Goal: Information Seeking & Learning: Learn about a topic

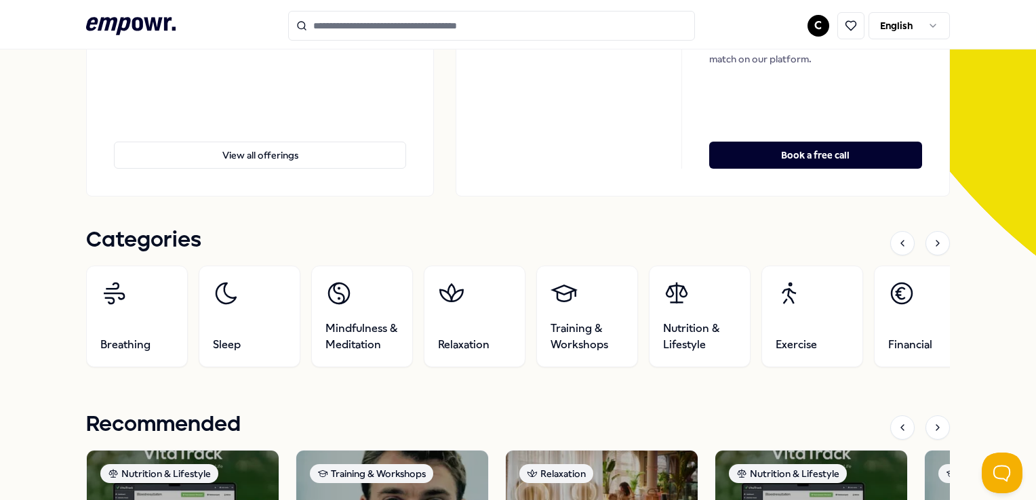
scroll to position [339, 0]
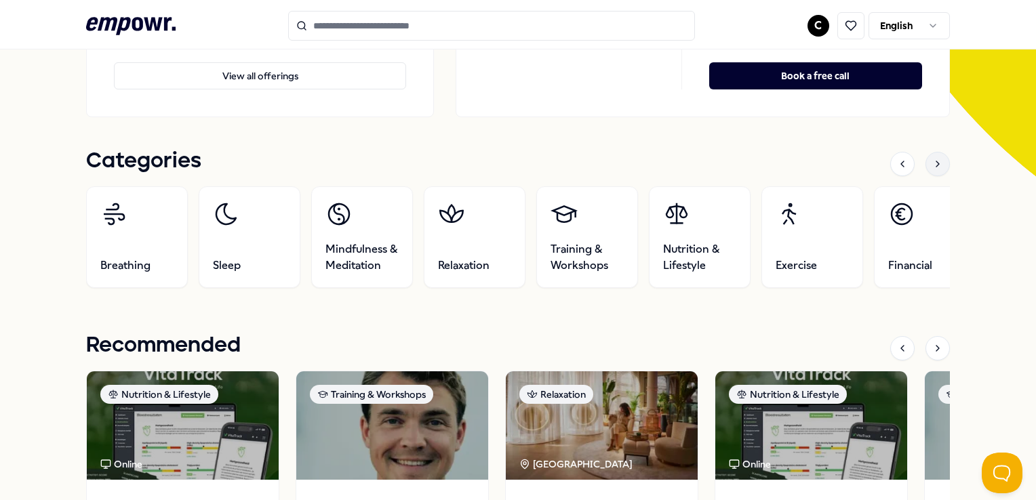
click at [932, 157] on div at bounding box center [937, 164] width 24 height 24
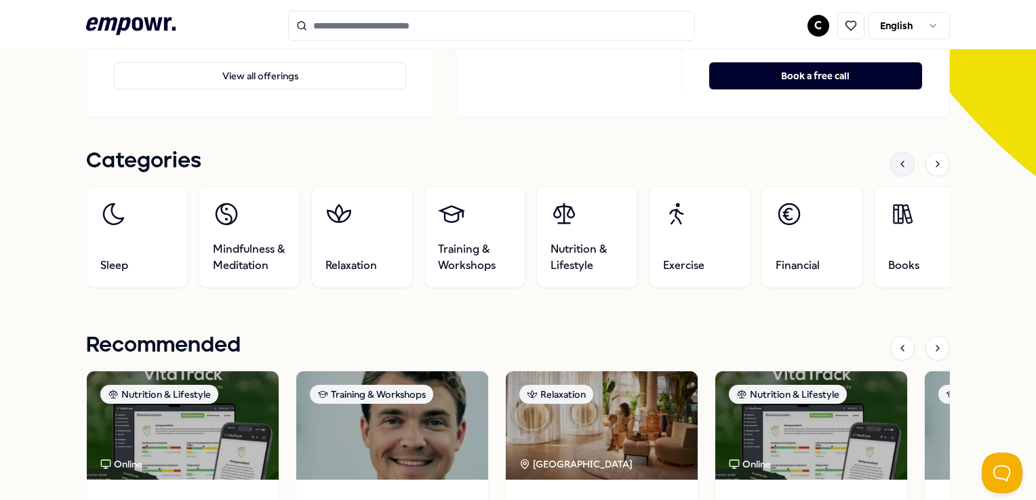
click at [897, 160] on icon at bounding box center [902, 164] width 11 height 11
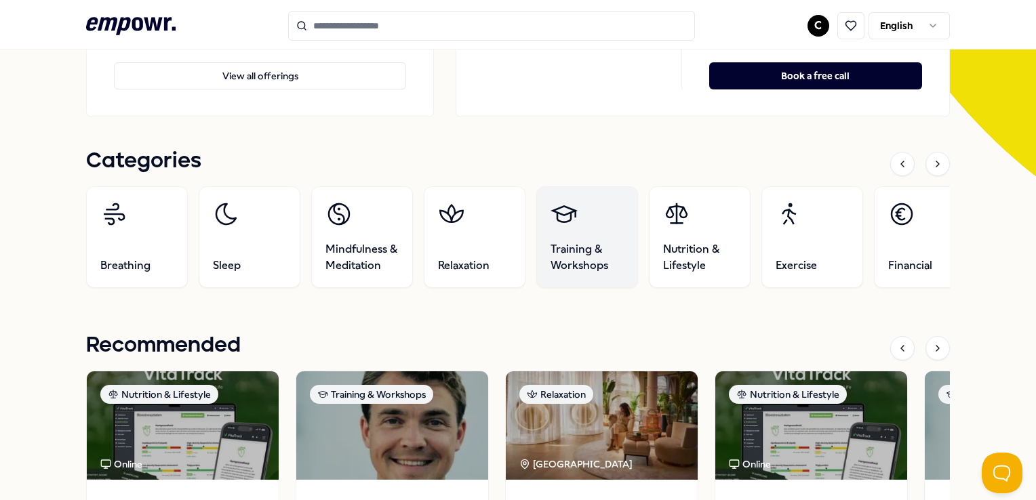
click at [581, 246] on span "Training & Workshops" at bounding box center [586, 257] width 73 height 33
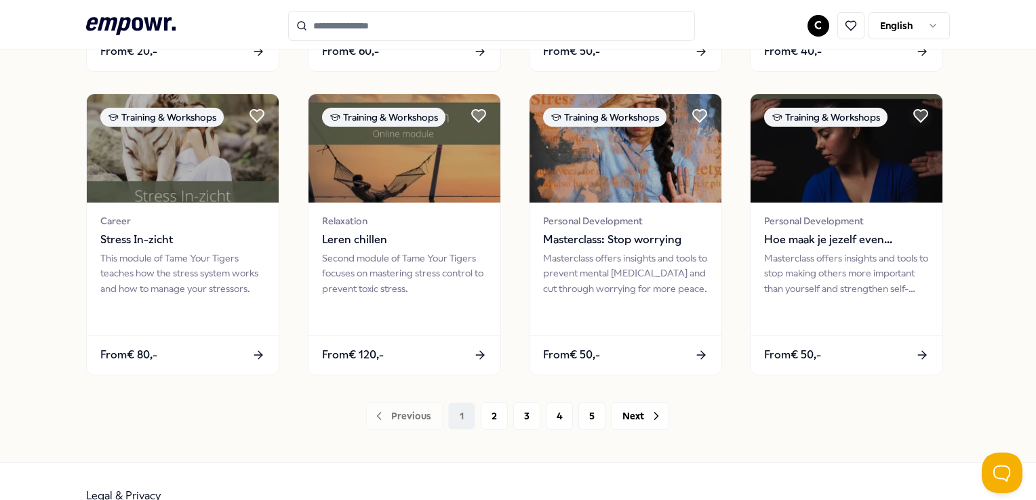
scroll to position [697, 0]
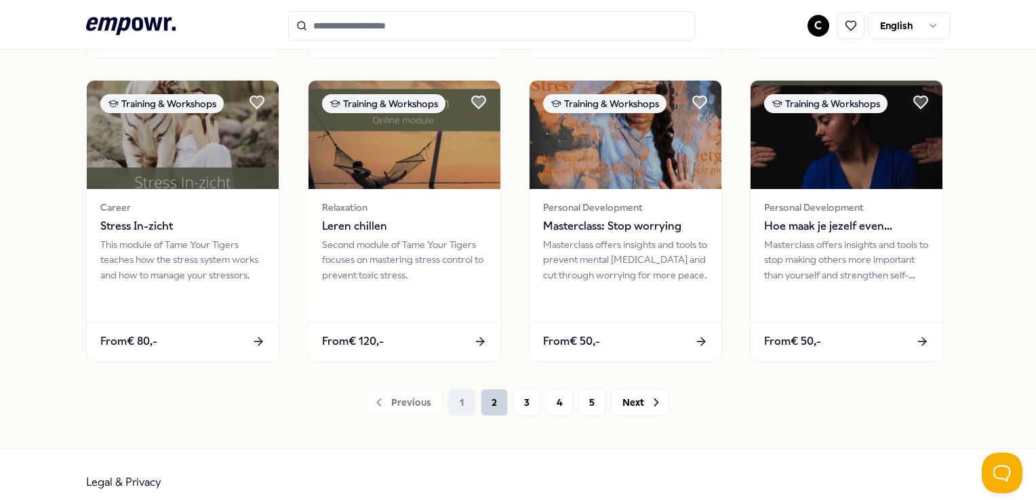
click at [493, 401] on button "2" at bounding box center [494, 402] width 27 height 27
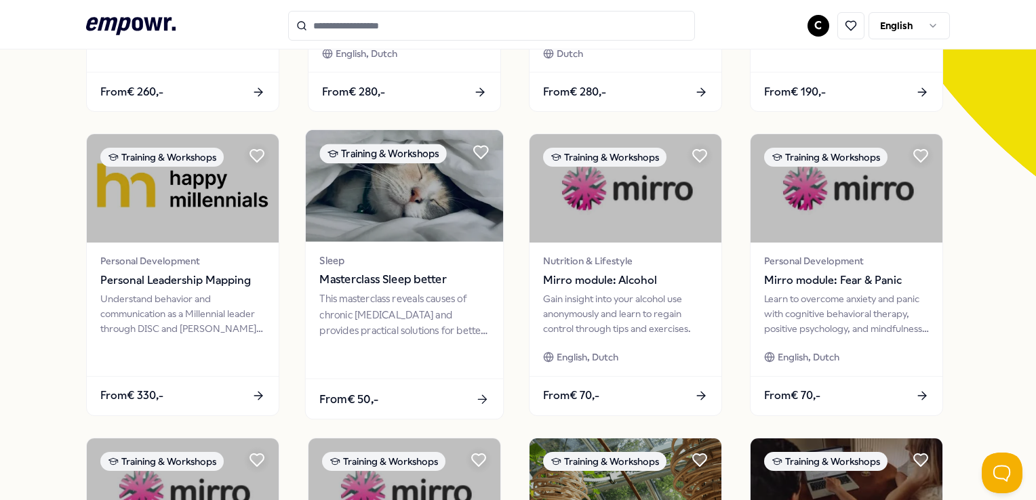
scroll to position [678, 0]
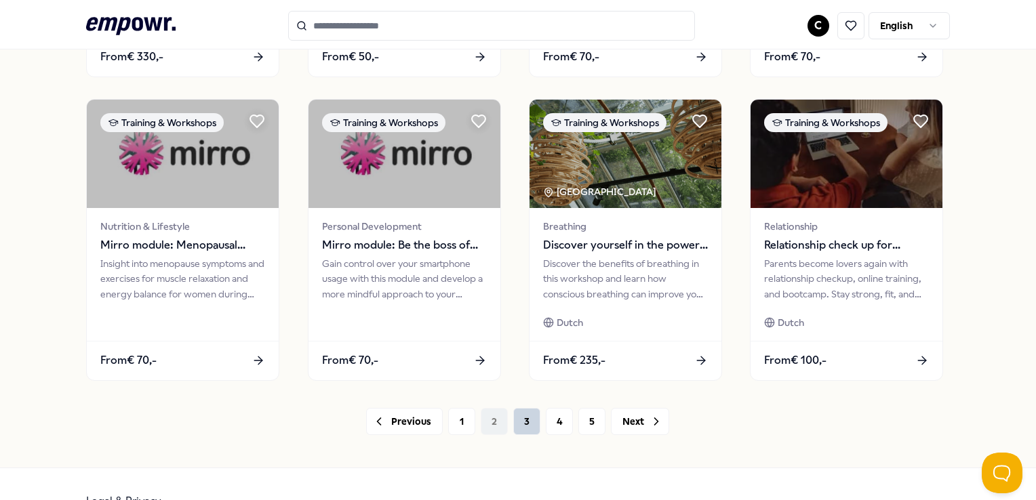
click at [518, 428] on button "3" at bounding box center [526, 421] width 27 height 27
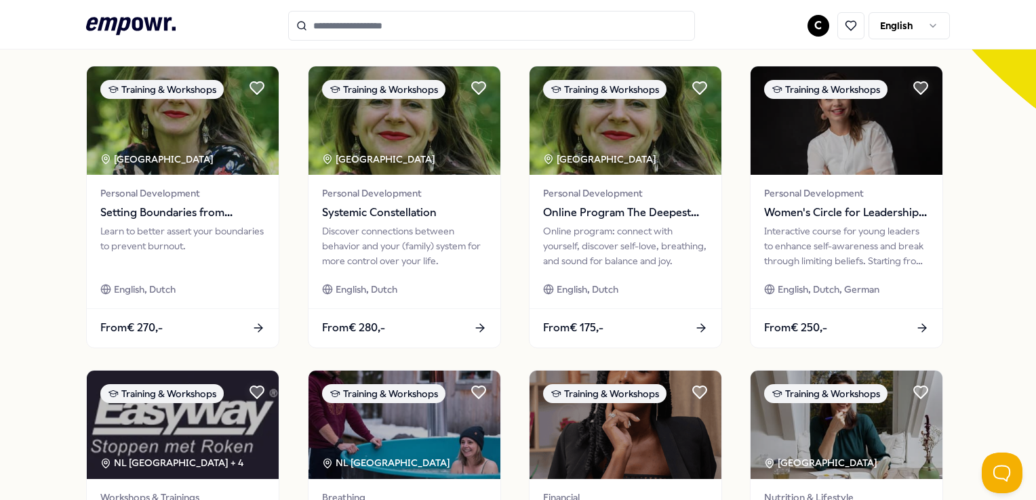
scroll to position [711, 0]
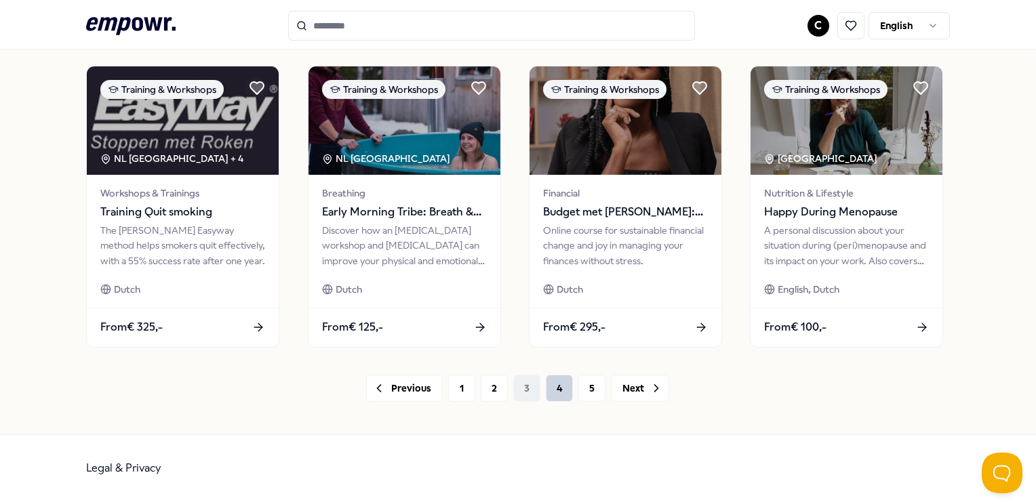
click at [553, 387] on button "4" at bounding box center [559, 388] width 27 height 27
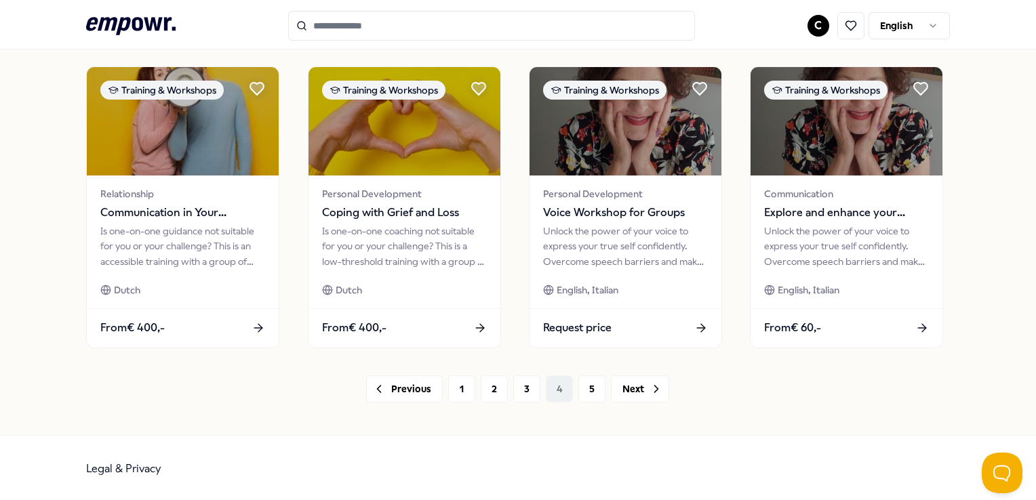
scroll to position [711, 0]
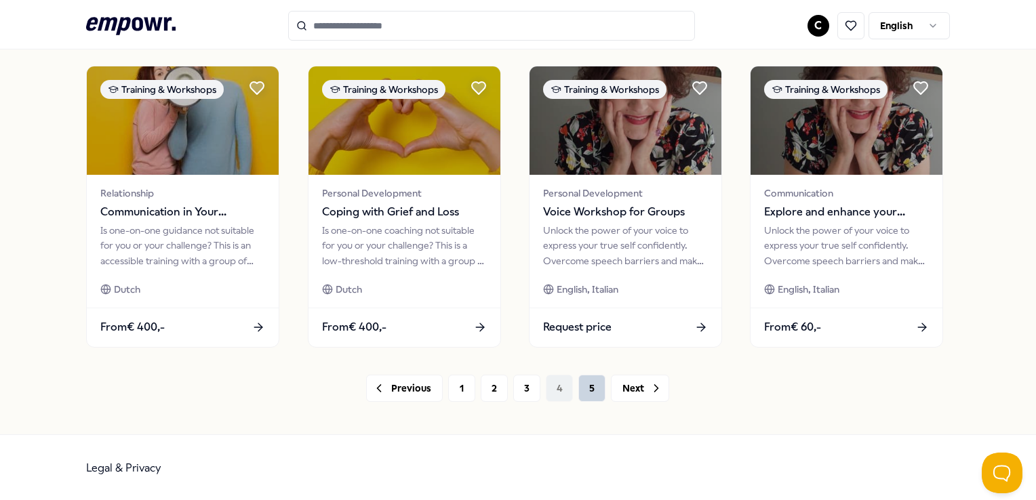
click at [590, 392] on button "5" at bounding box center [591, 388] width 27 height 27
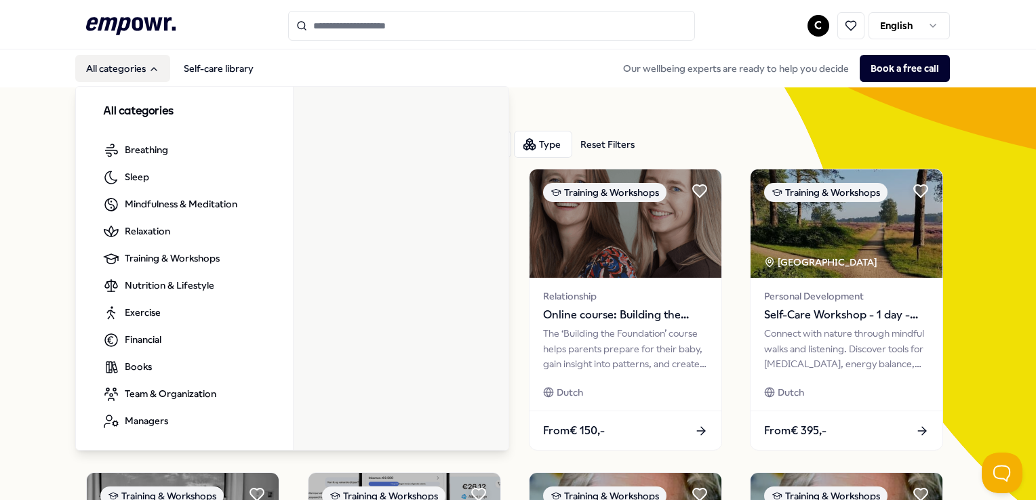
click at [117, 64] on button "All categories" at bounding box center [122, 68] width 95 height 27
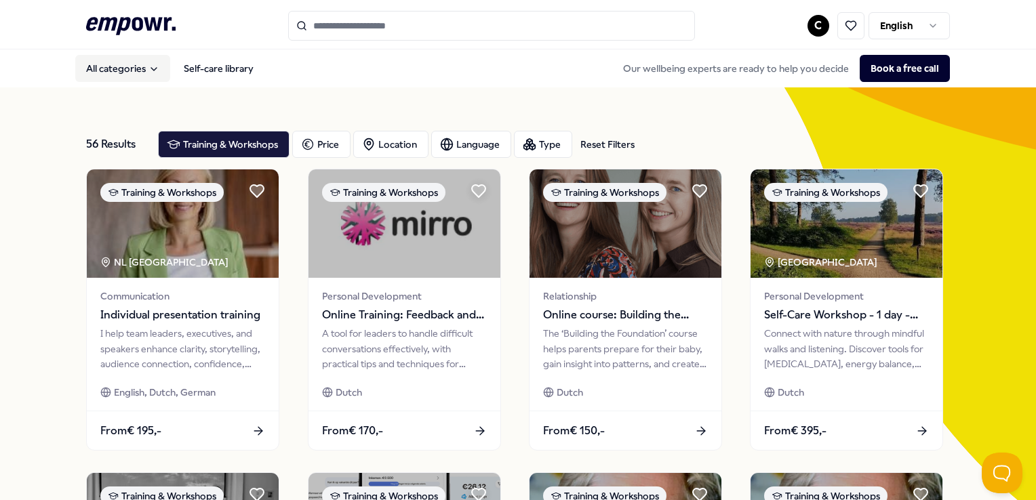
click at [117, 64] on button "All categories" at bounding box center [122, 68] width 95 height 27
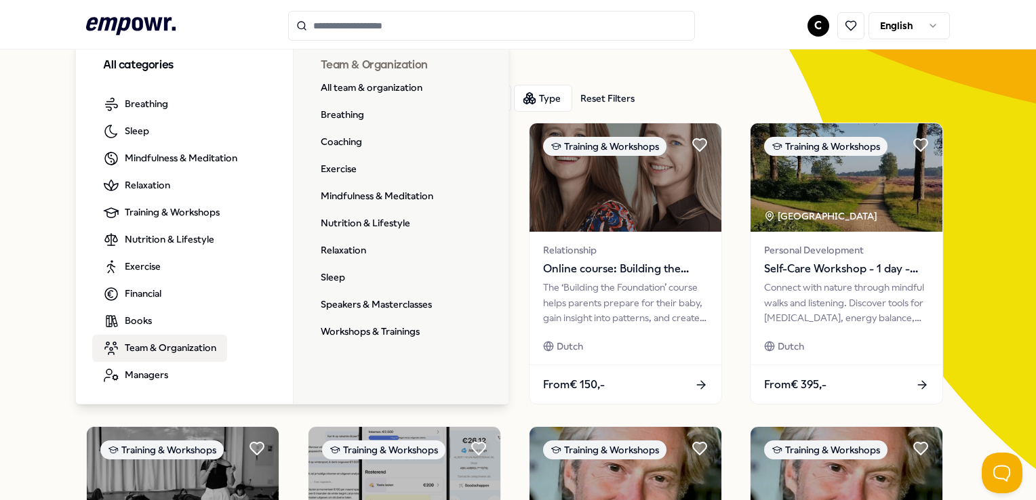
scroll to position [68, 0]
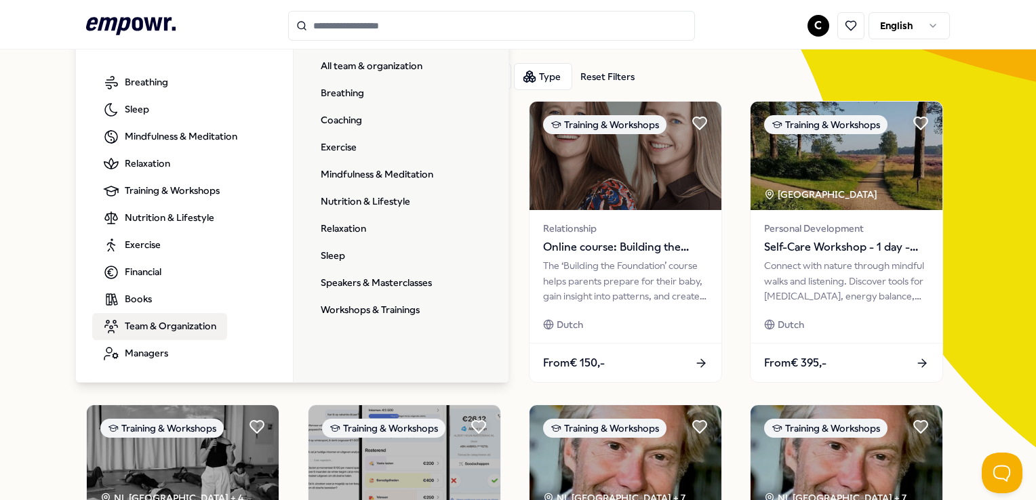
click at [149, 325] on span "Team & Organization" at bounding box center [170, 326] width 91 height 15
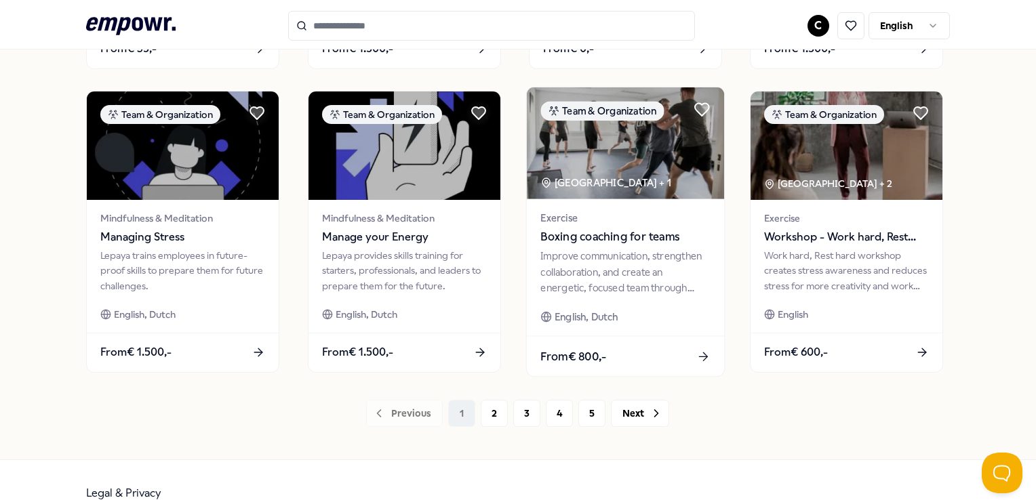
scroll to position [711, 0]
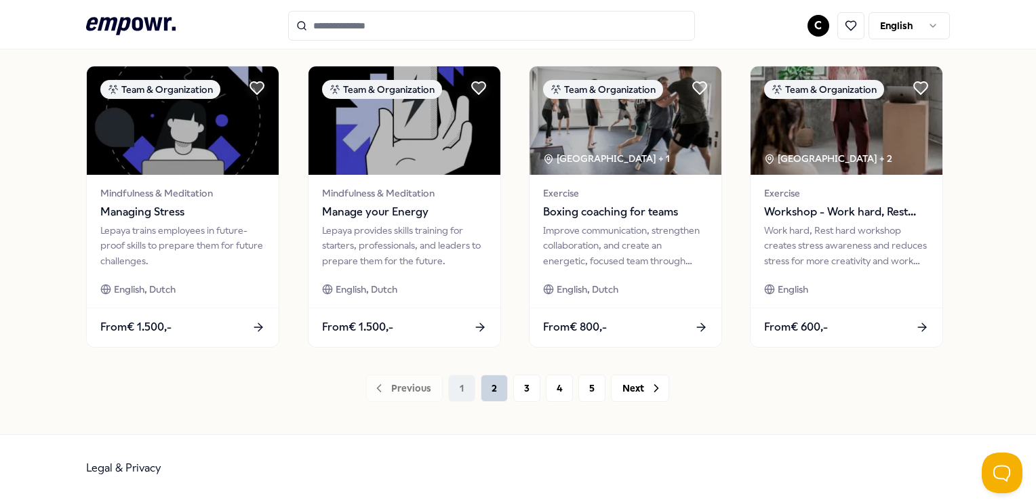
click at [497, 392] on button "2" at bounding box center [494, 388] width 27 height 27
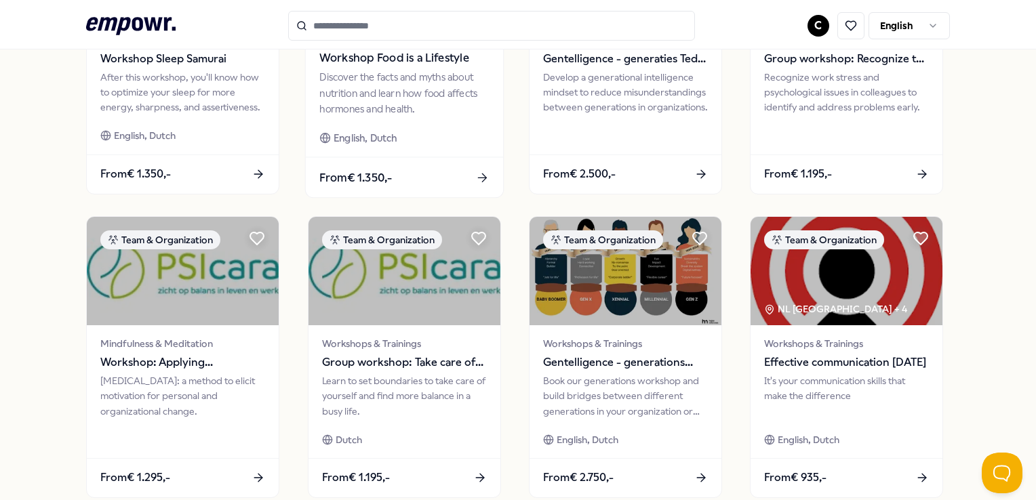
scroll to position [643, 0]
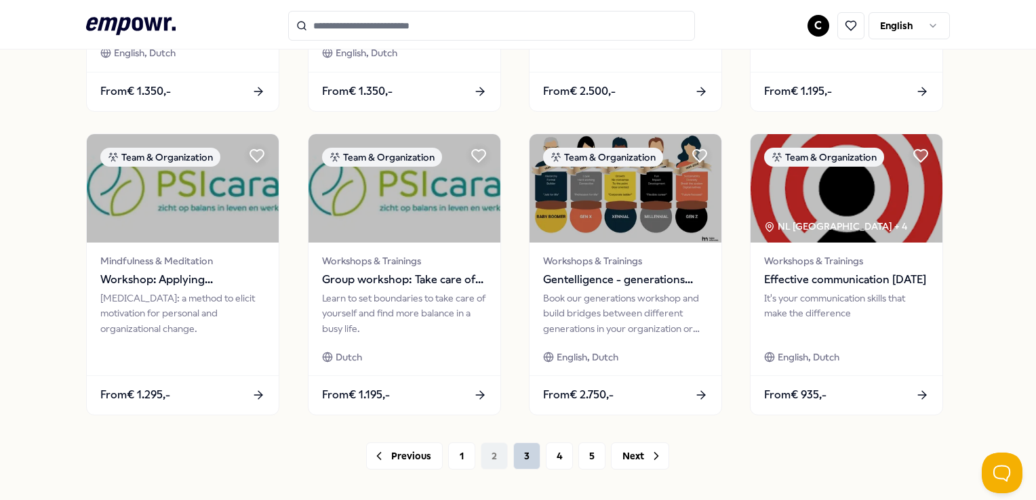
click at [525, 459] on button "3" at bounding box center [526, 456] width 27 height 27
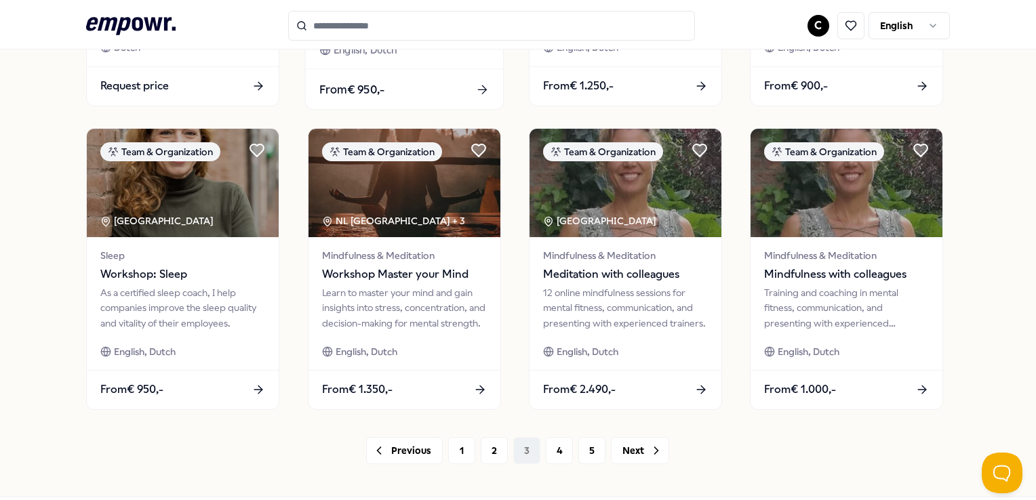
scroll to position [711, 0]
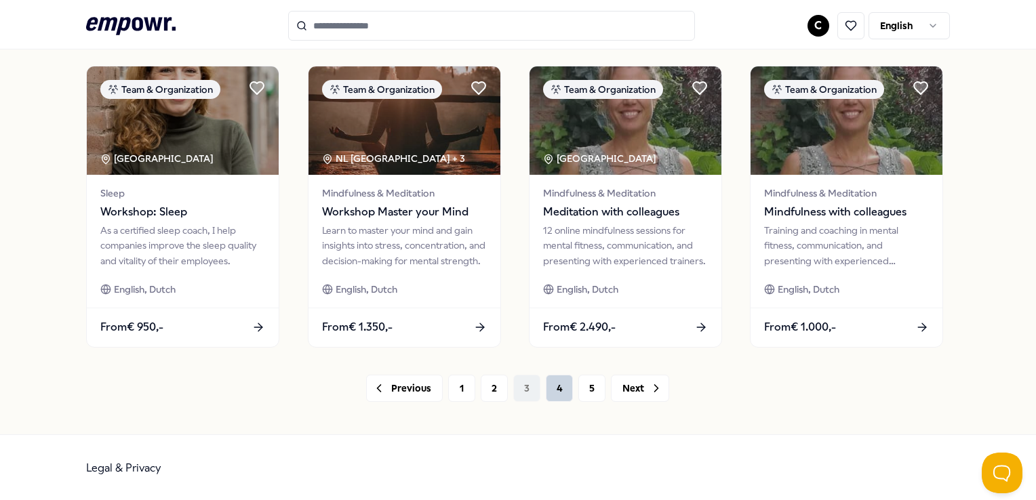
click at [547, 392] on button "4" at bounding box center [559, 388] width 27 height 27
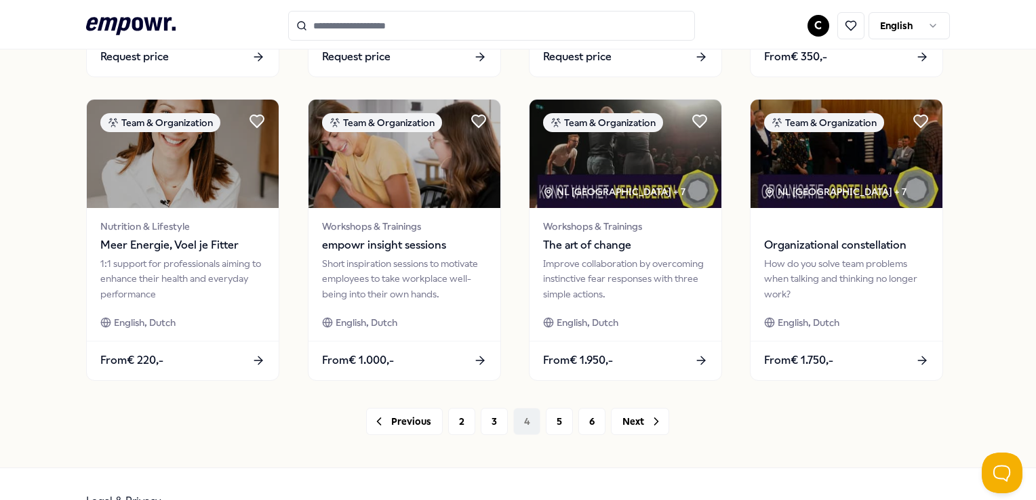
scroll to position [711, 0]
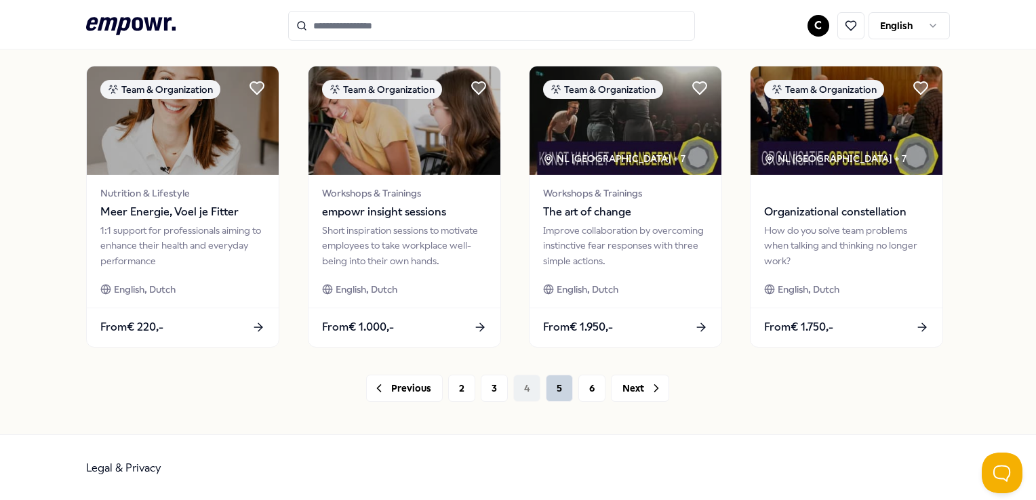
click at [555, 386] on button "5" at bounding box center [559, 388] width 27 height 27
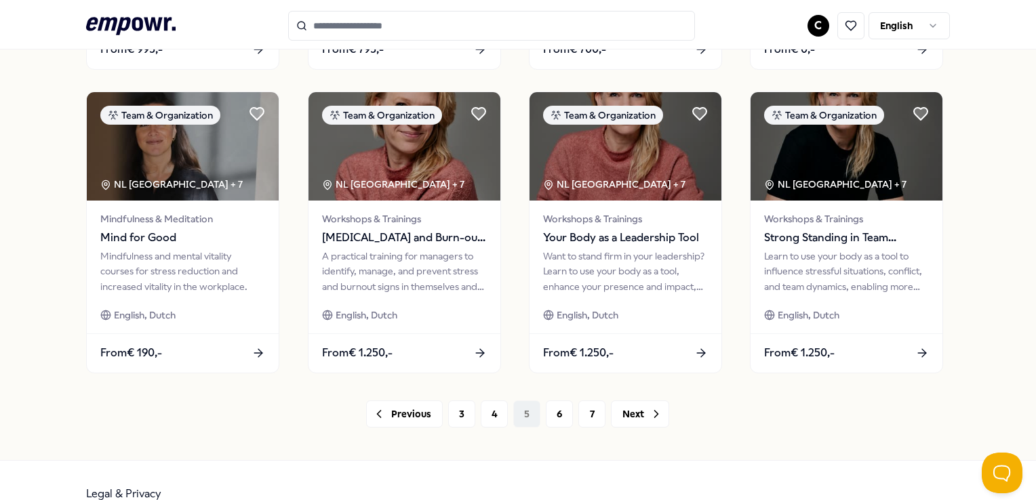
scroll to position [711, 0]
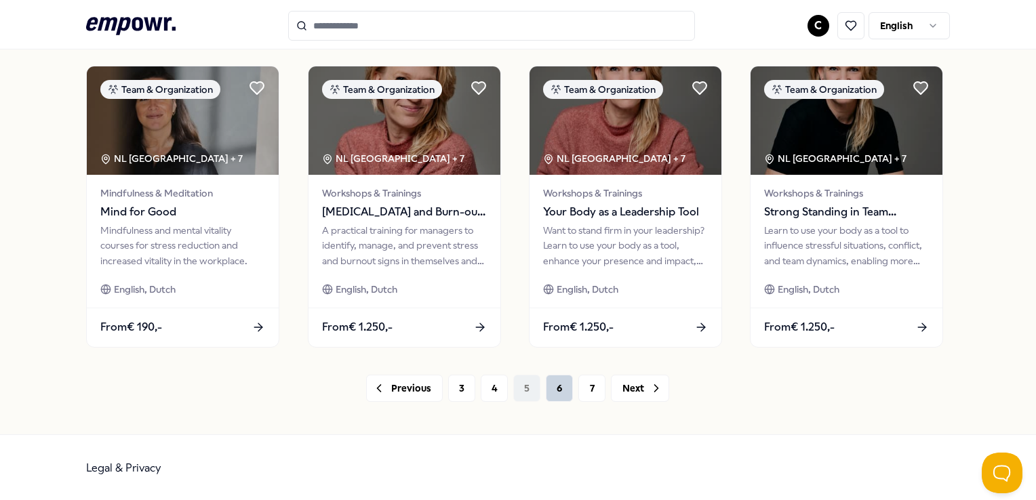
click at [550, 392] on button "6" at bounding box center [559, 388] width 27 height 27
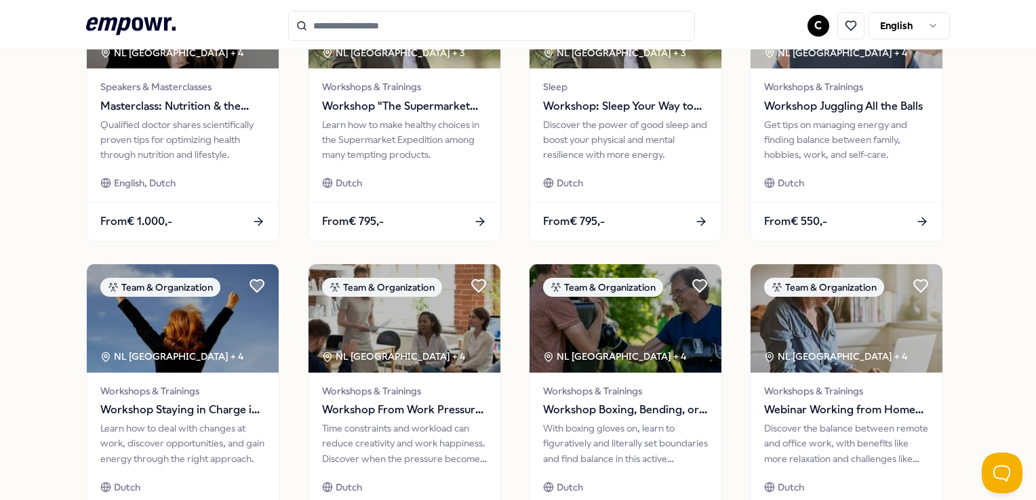
scroll to position [711, 0]
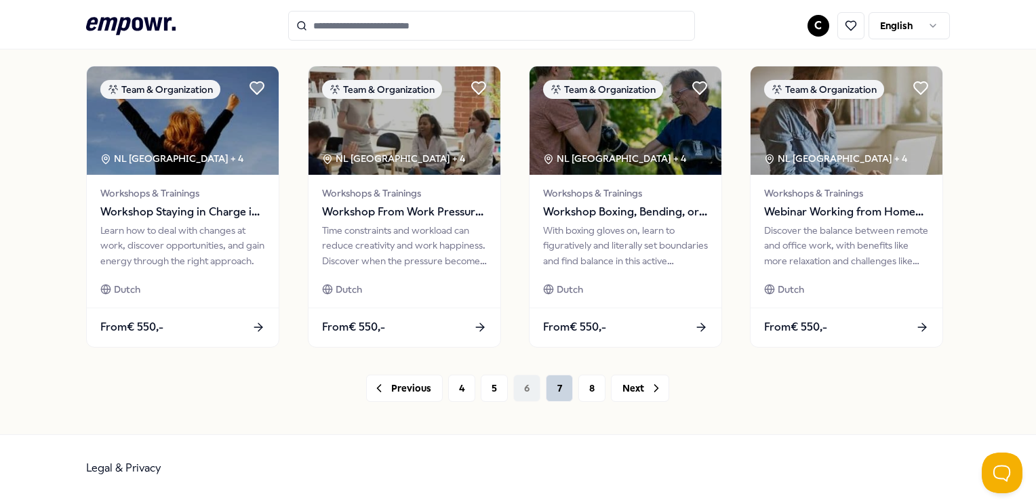
click at [552, 387] on button "7" at bounding box center [559, 388] width 27 height 27
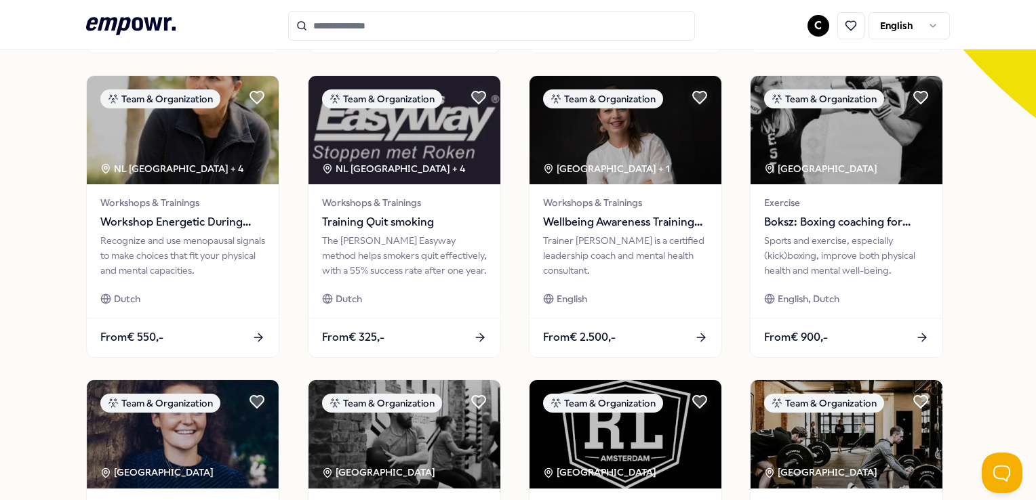
scroll to position [711, 0]
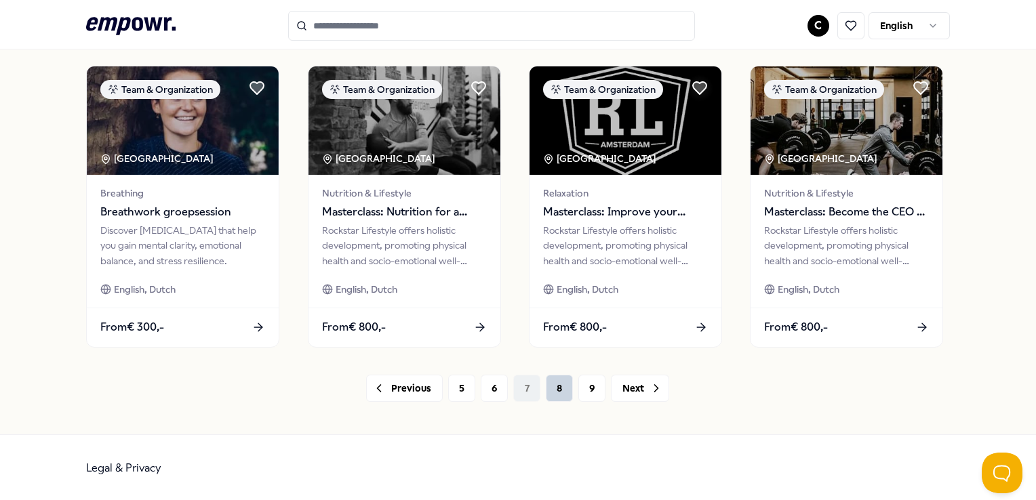
click at [556, 396] on button "8" at bounding box center [559, 388] width 27 height 27
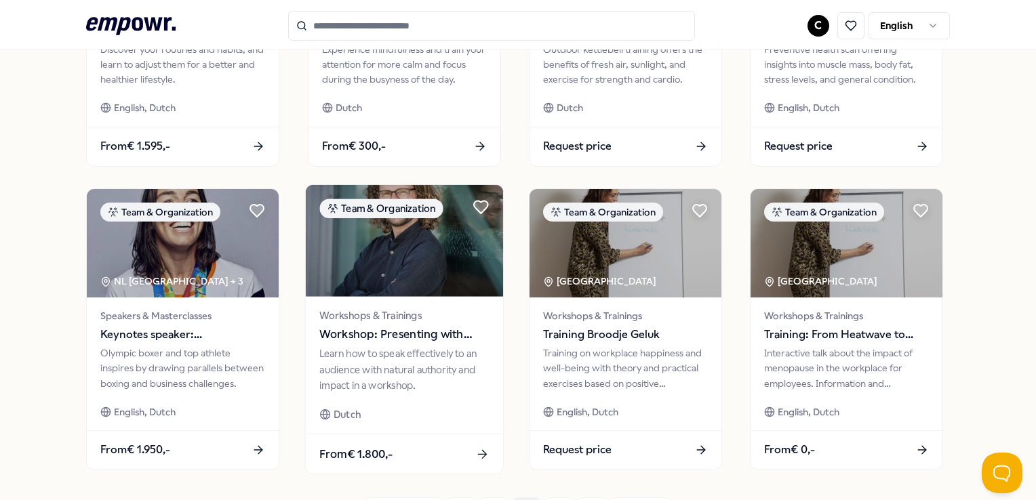
scroll to position [610, 0]
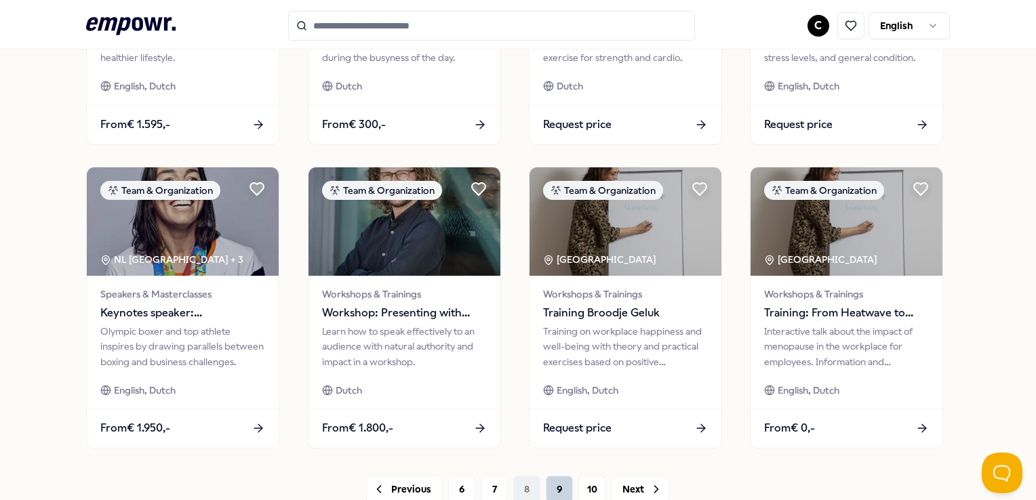
click at [558, 493] on button "9" at bounding box center [559, 489] width 27 height 27
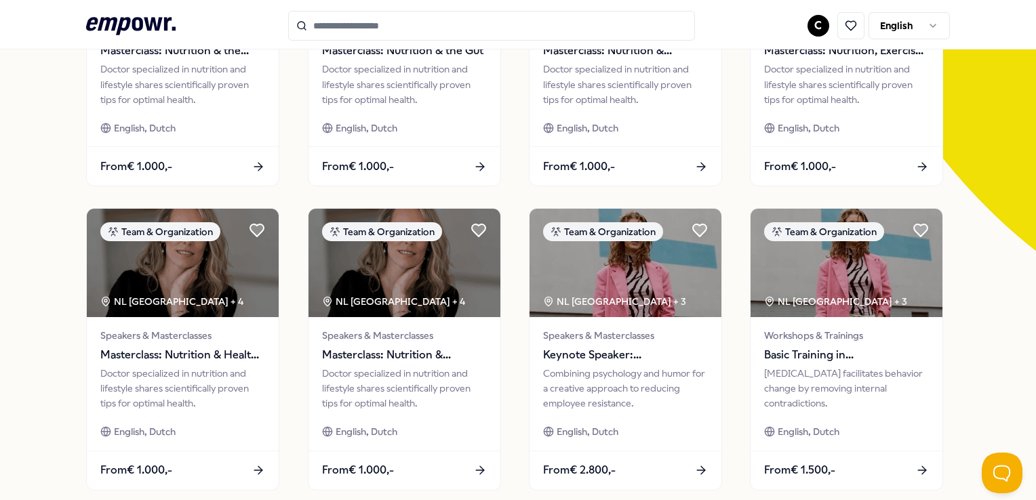
scroll to position [711, 0]
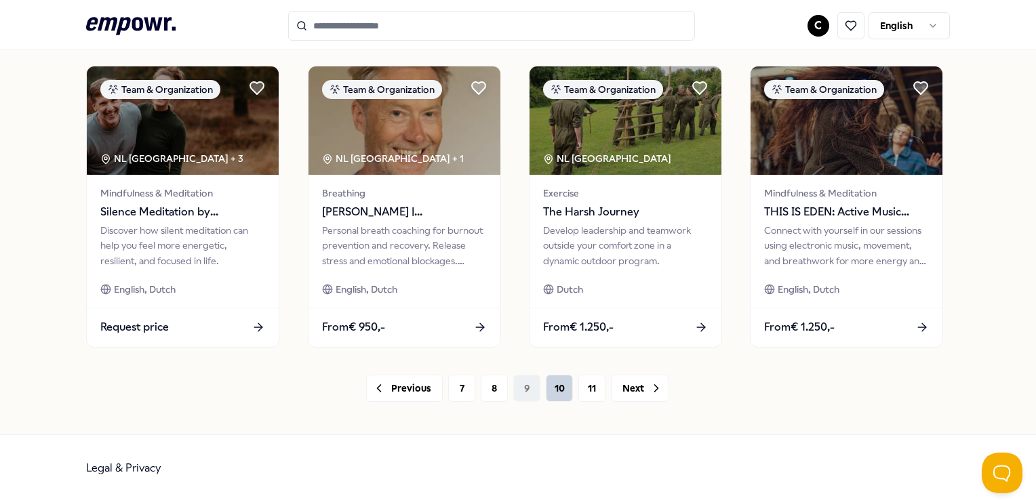
click at [560, 381] on button "10" at bounding box center [559, 388] width 27 height 27
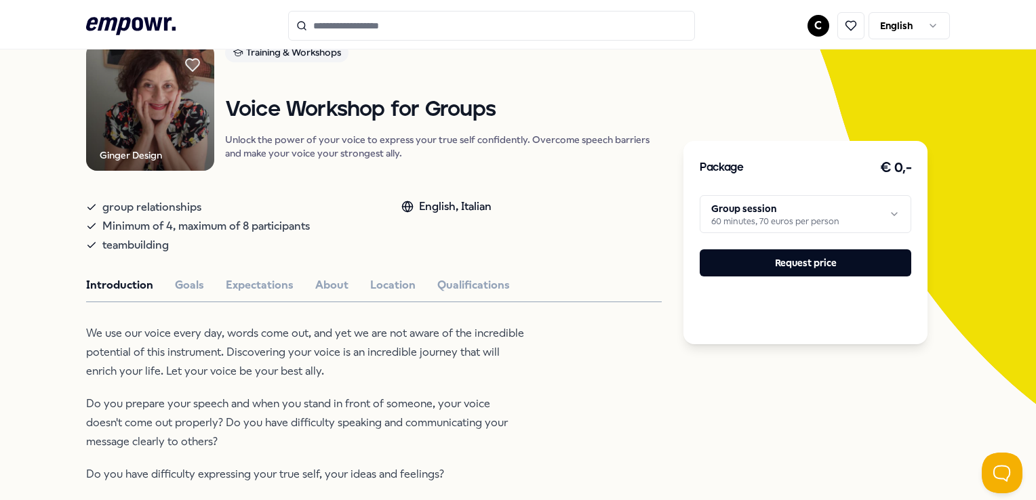
scroll to position [136, 0]
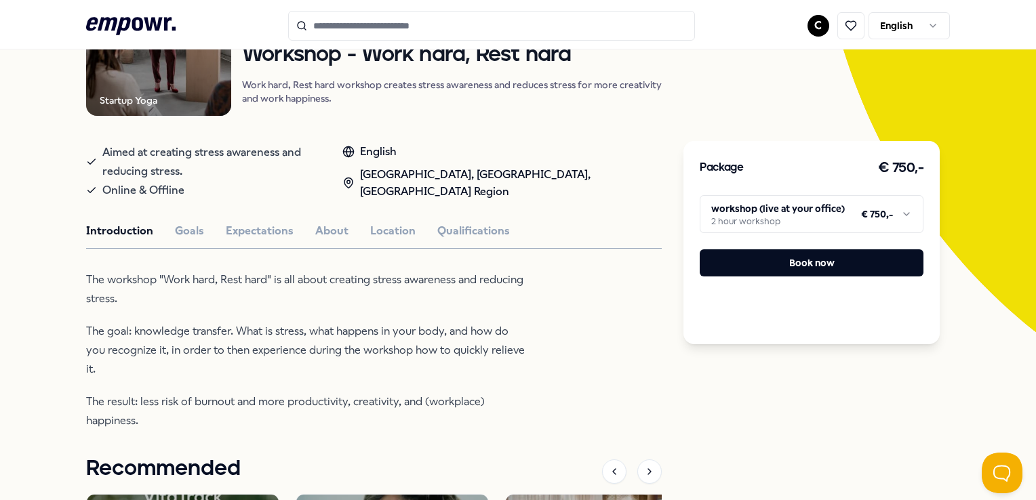
scroll to position [68, 0]
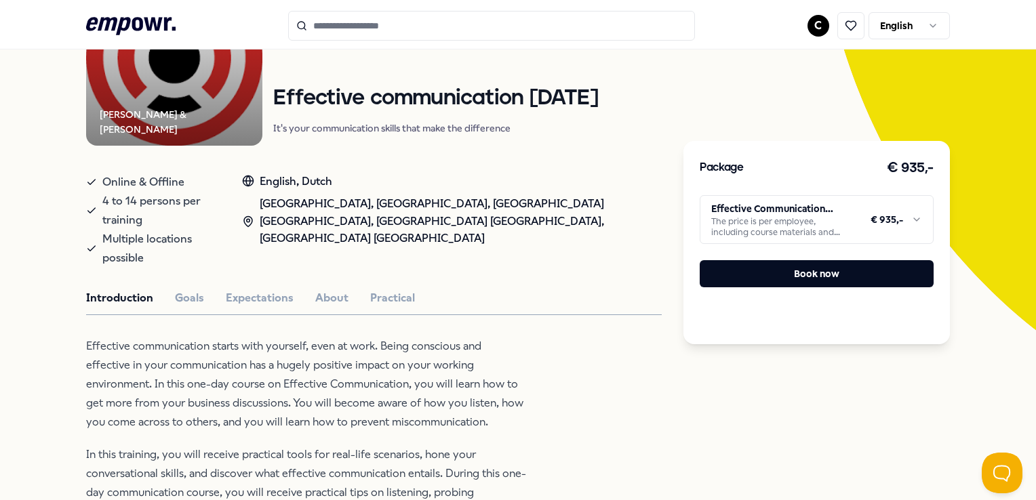
scroll to position [184, 0]
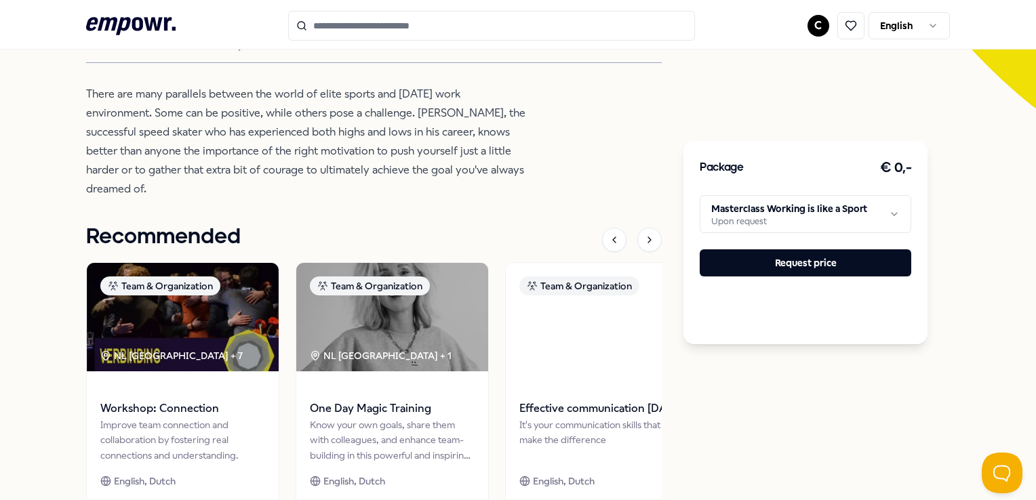
scroll to position [203, 0]
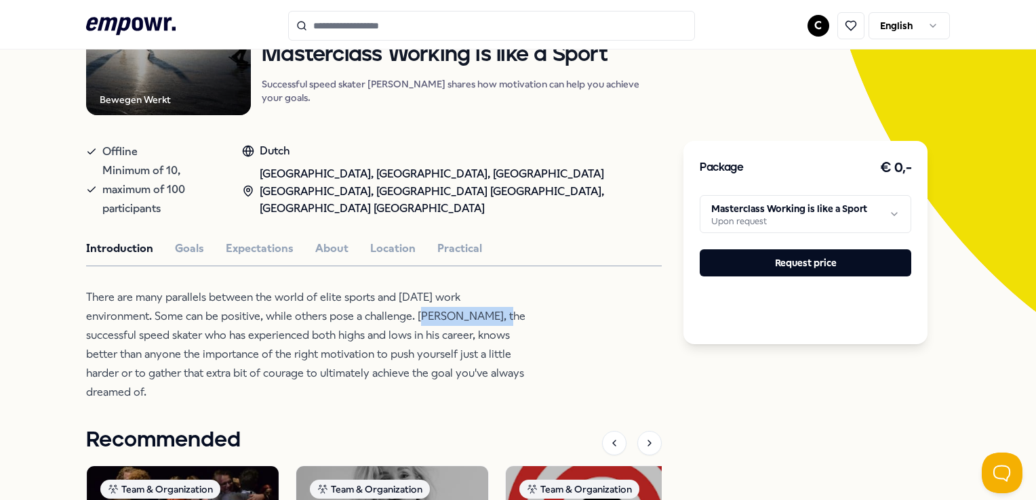
drag, startPoint x: 496, startPoint y: 296, endPoint x: 415, endPoint y: 295, distance: 80.7
click at [415, 295] on p "There are many parallels between the world of elite sports and [DATE] work envi…" at bounding box center [306, 345] width 441 height 114
copy p "[PERSON_NAME]"
click at [190, 240] on button "Goals" at bounding box center [189, 249] width 29 height 18
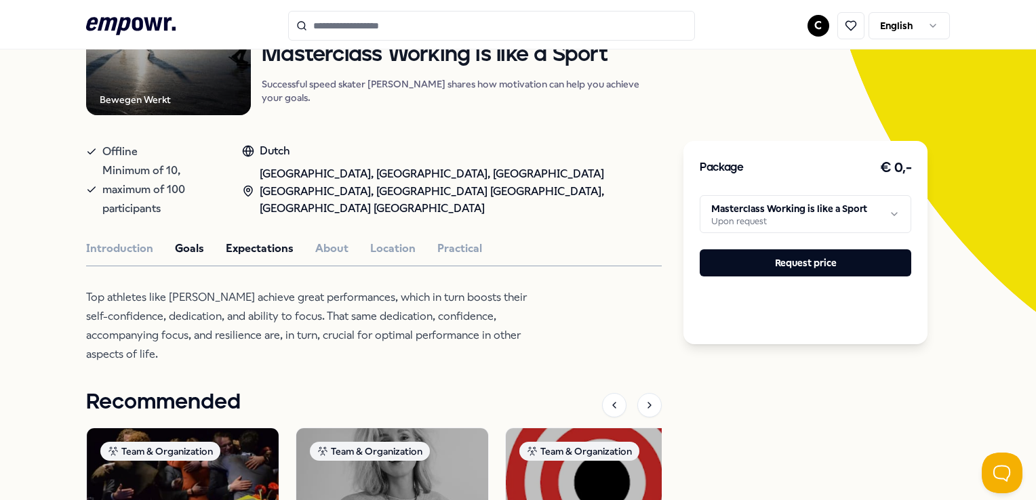
click at [232, 240] on button "Expectations" at bounding box center [260, 249] width 68 height 18
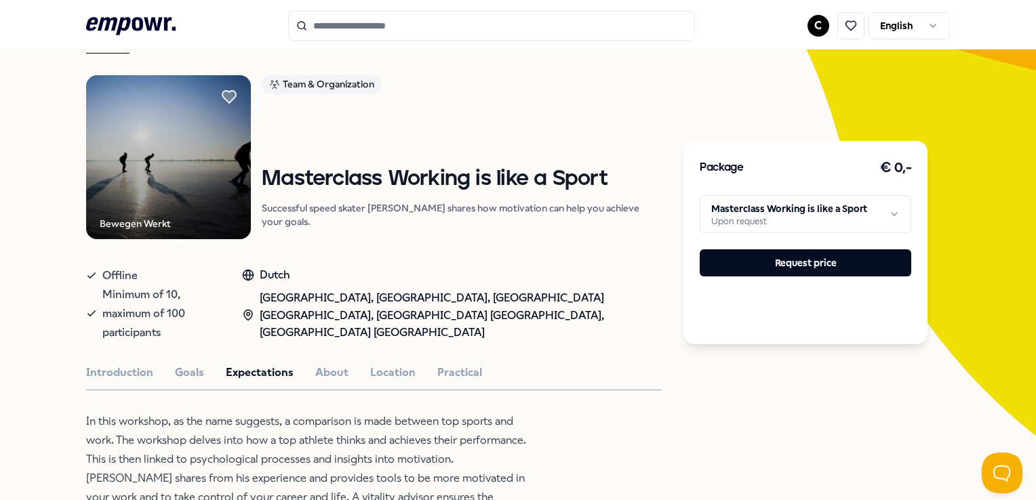
scroll to position [68, 0]
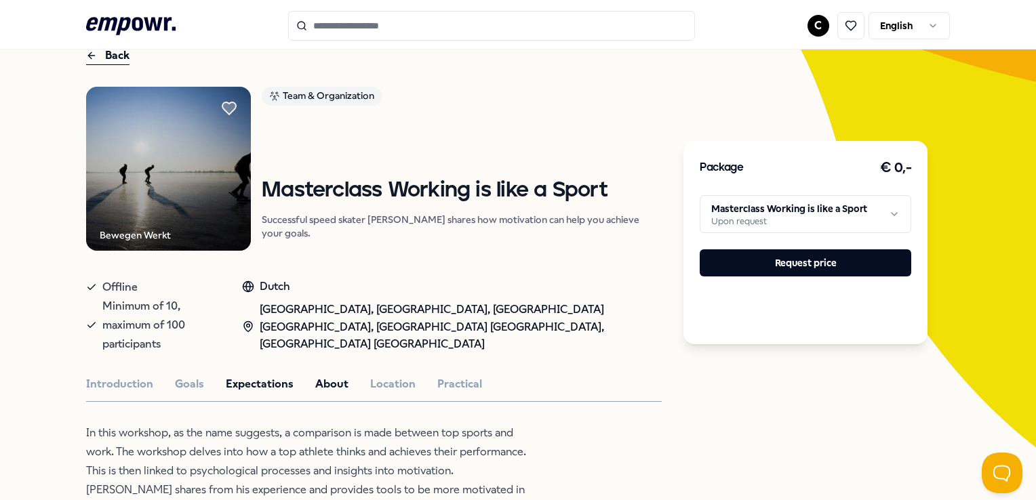
click at [343, 375] on button "About" at bounding box center [331, 384] width 33 height 18
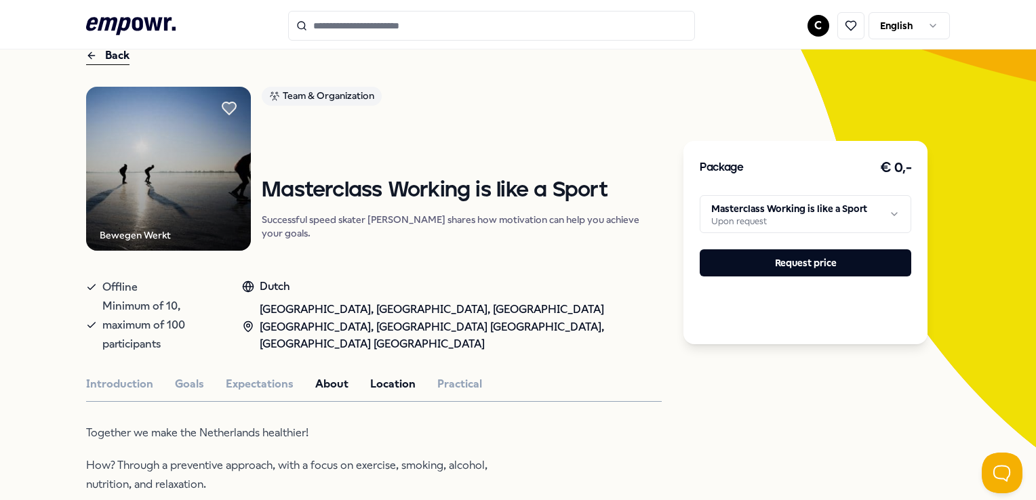
click at [377, 375] on button "Location" at bounding box center [392, 384] width 45 height 18
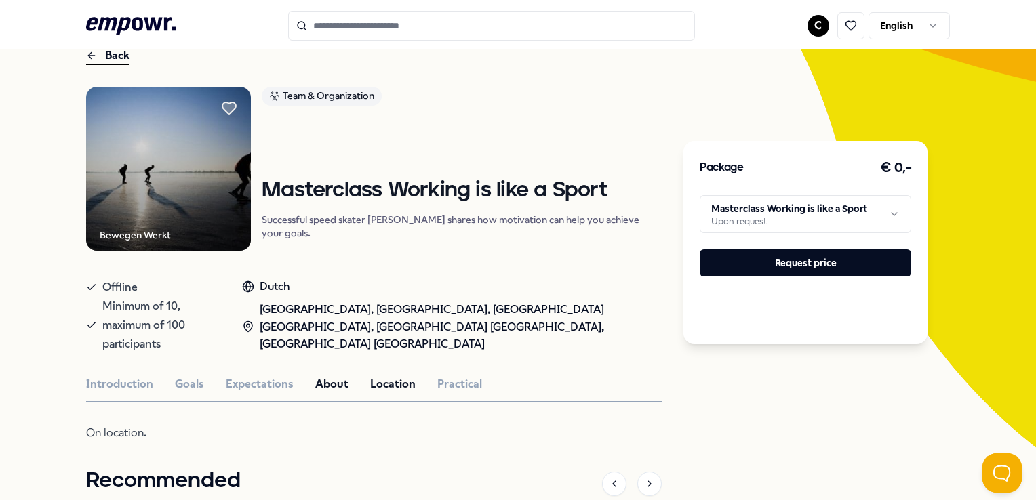
click at [315, 375] on button "About" at bounding box center [331, 384] width 33 height 18
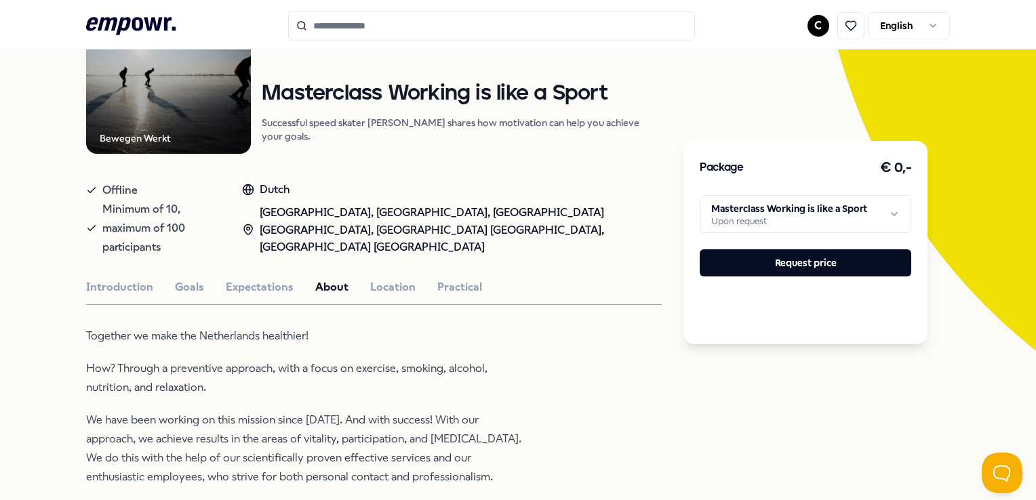
scroll to position [0, 0]
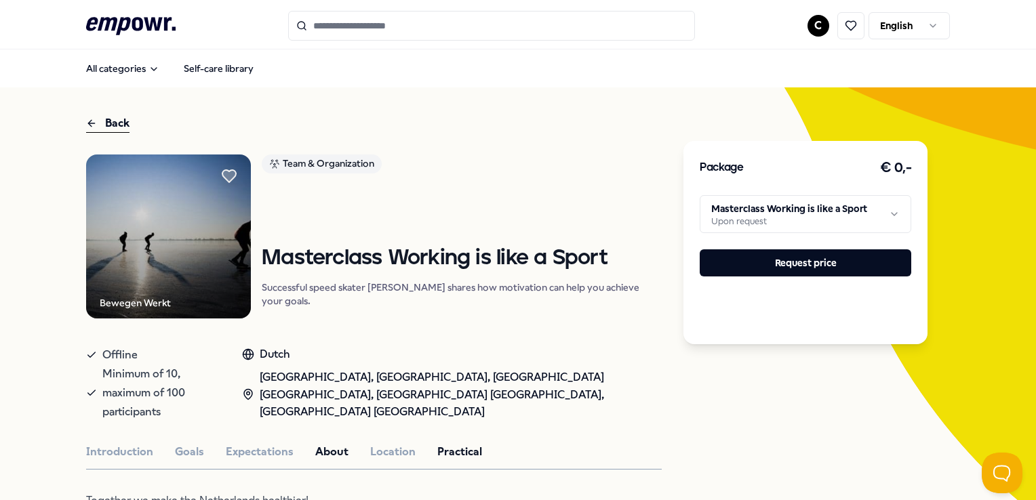
click at [448, 443] on button "Practical" at bounding box center [459, 452] width 45 height 18
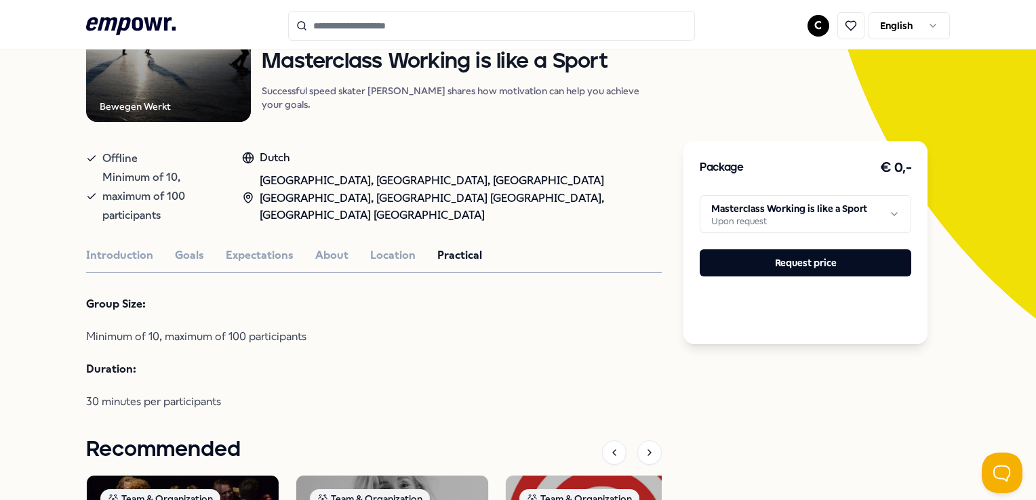
scroll to position [203, 0]
